Goal: Information Seeking & Learning: Learn about a topic

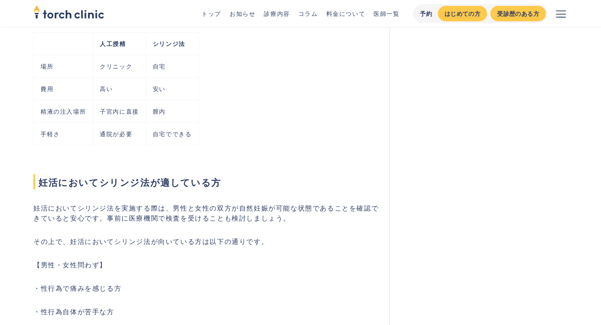
scroll to position [632, 0]
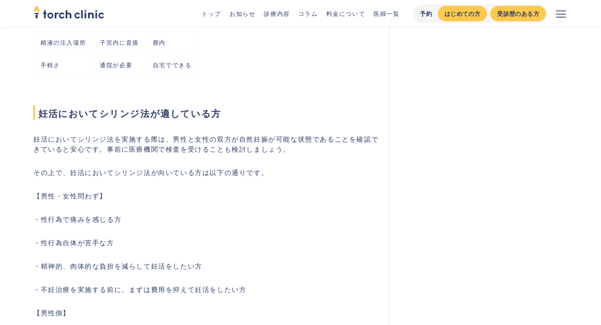
click at [332, 143] on p "妊活においてシリンジ法を実施する際は、男性と女性の双方が自然妊娠が可能な状態であることを確認できていると安心です。事前に医療機関で検査を受けることも検討しまし…" at bounding box center [206, 144] width 346 height 20
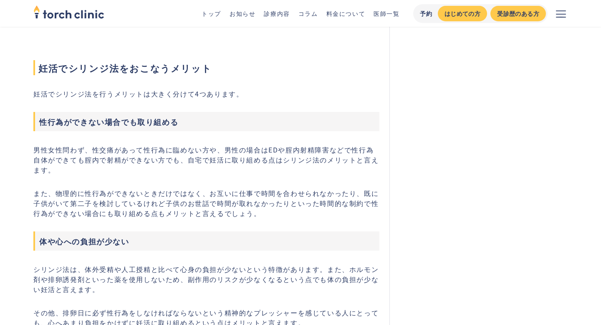
scroll to position [1080, 0]
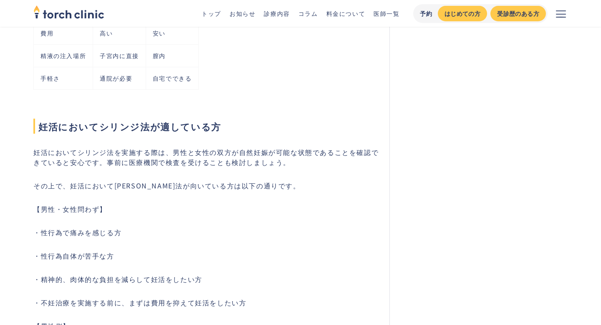
scroll to position [645, 0]
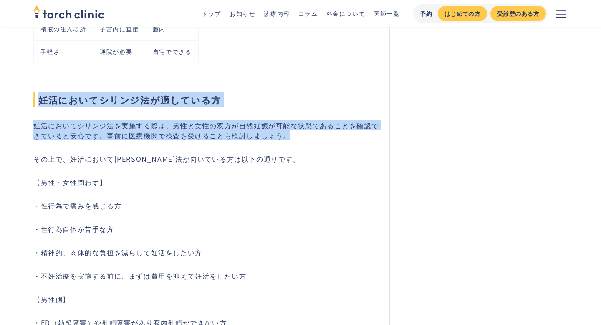
drag, startPoint x: 319, startPoint y: 135, endPoint x: 291, endPoint y: 72, distance: 69.4
click at [291, 72] on h2 "妊活においてシリンジ法が適している方" at bounding box center [206, 84] width 346 height 43
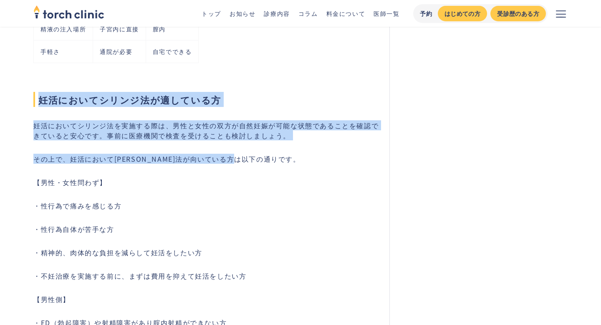
drag, startPoint x: 274, startPoint y: 73, endPoint x: 354, endPoint y: 158, distance: 116.7
click at [354, 158] on p "その上で、妊活において[PERSON_NAME]法が向いている方は以下の通りです。" at bounding box center [206, 159] width 346 height 10
drag, startPoint x: 337, startPoint y: 162, endPoint x: 313, endPoint y: 81, distance: 84.8
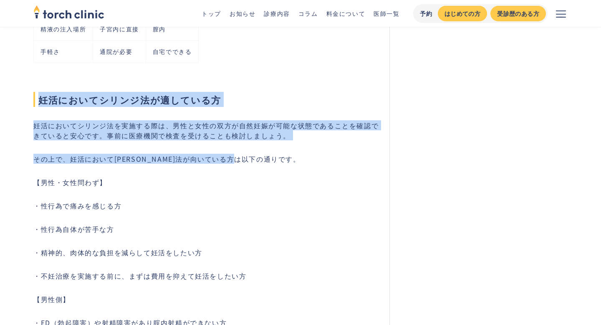
click at [313, 81] on h2 "妊活においてシリンジ法が適している方" at bounding box center [206, 84] width 346 height 43
drag, startPoint x: 301, startPoint y: 81, endPoint x: 341, endPoint y: 158, distance: 87.4
click at [341, 158] on p "その上で、妊活において[PERSON_NAME]法が向いている方は以下の通りです。" at bounding box center [206, 159] width 346 height 10
drag, startPoint x: 341, startPoint y: 158, endPoint x: 326, endPoint y: 63, distance: 96.0
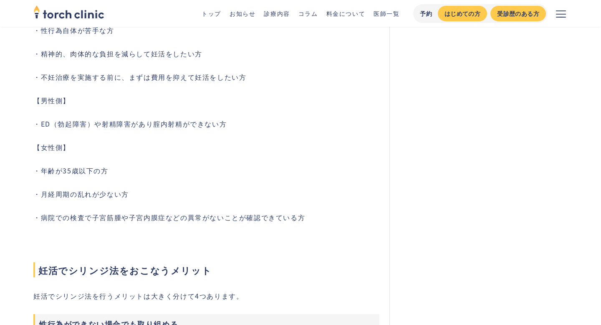
scroll to position [849, 0]
